Goal: Find specific page/section: Find specific page/section

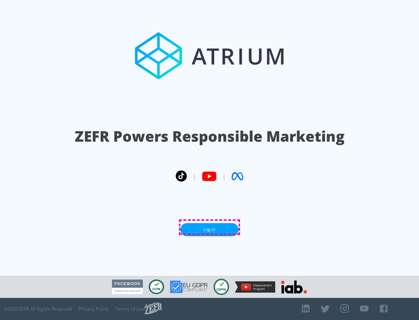
click at [210, 227] on link "Log In" at bounding box center [210, 229] width 58 height 13
